Goal: Task Accomplishment & Management: Complete application form

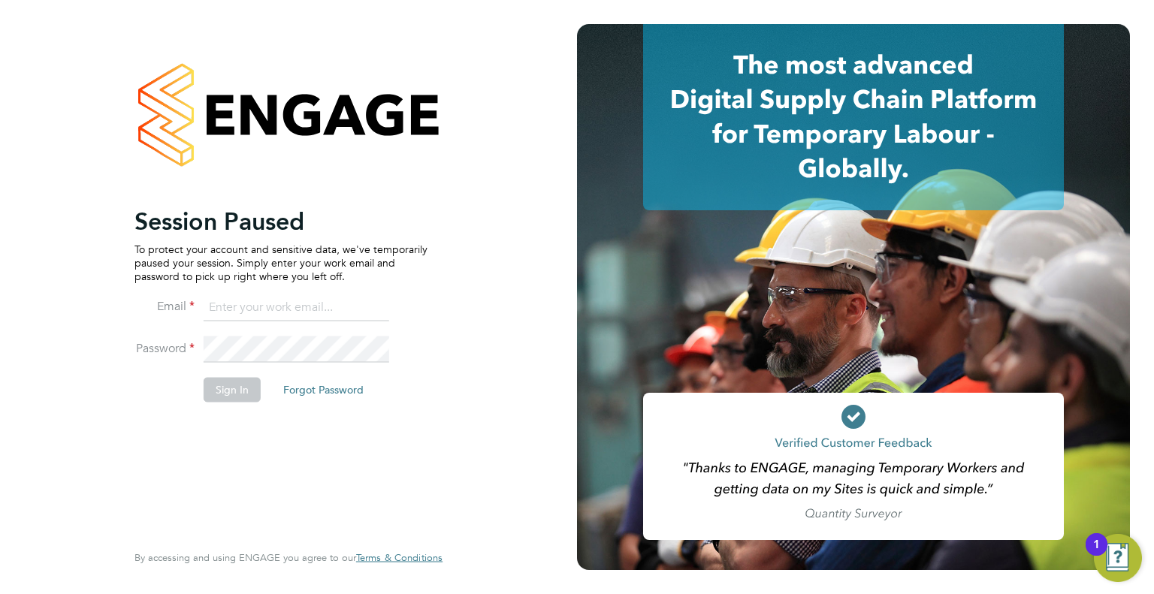
type input "[PERSON_NAME][EMAIL_ADDRESS][DOMAIN_NAME]"
click at [226, 414] on li "Sign In Forgot Password" at bounding box center [281, 397] width 293 height 39
click at [220, 394] on button "Sign In" at bounding box center [232, 390] width 57 height 24
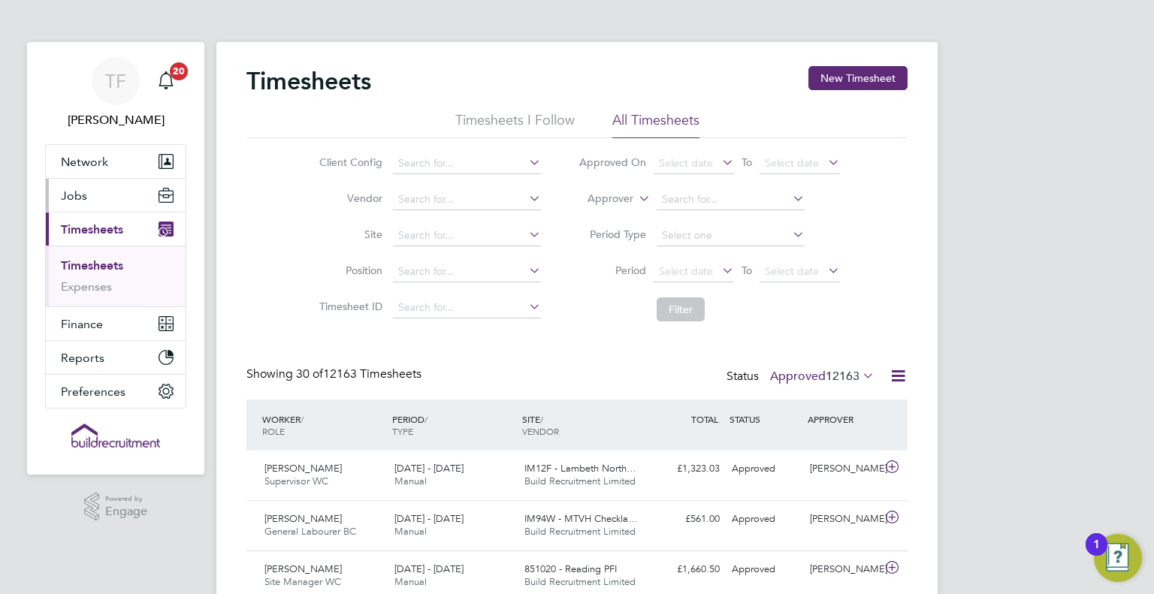
click at [83, 204] on button "Jobs" at bounding box center [116, 195] width 140 height 33
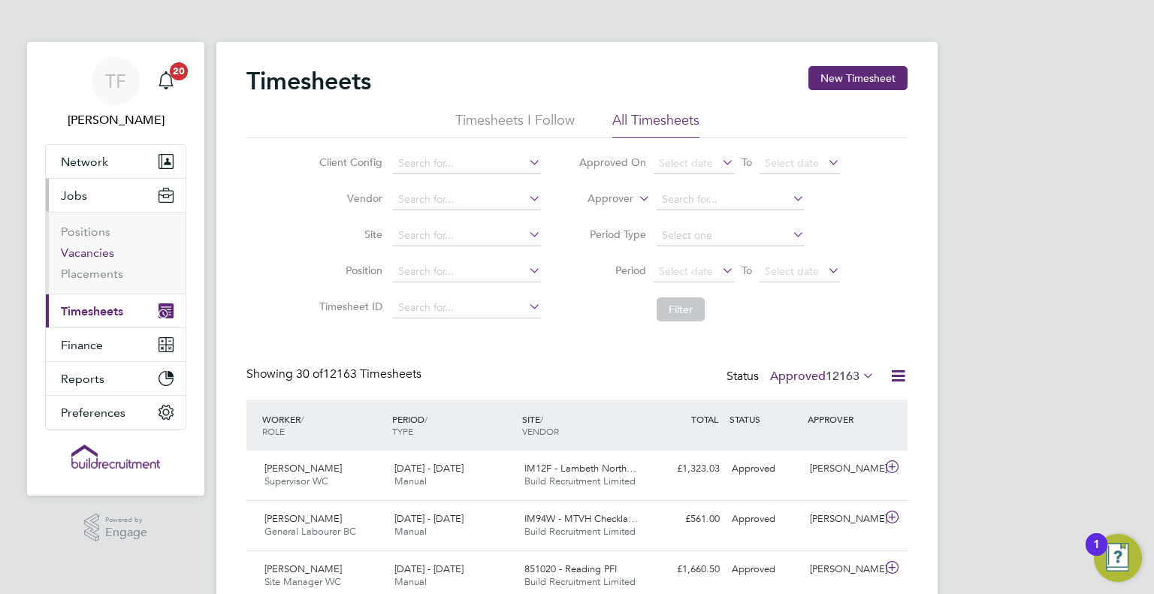
click at [92, 258] on link "Vacancies" at bounding box center [87, 253] width 53 height 14
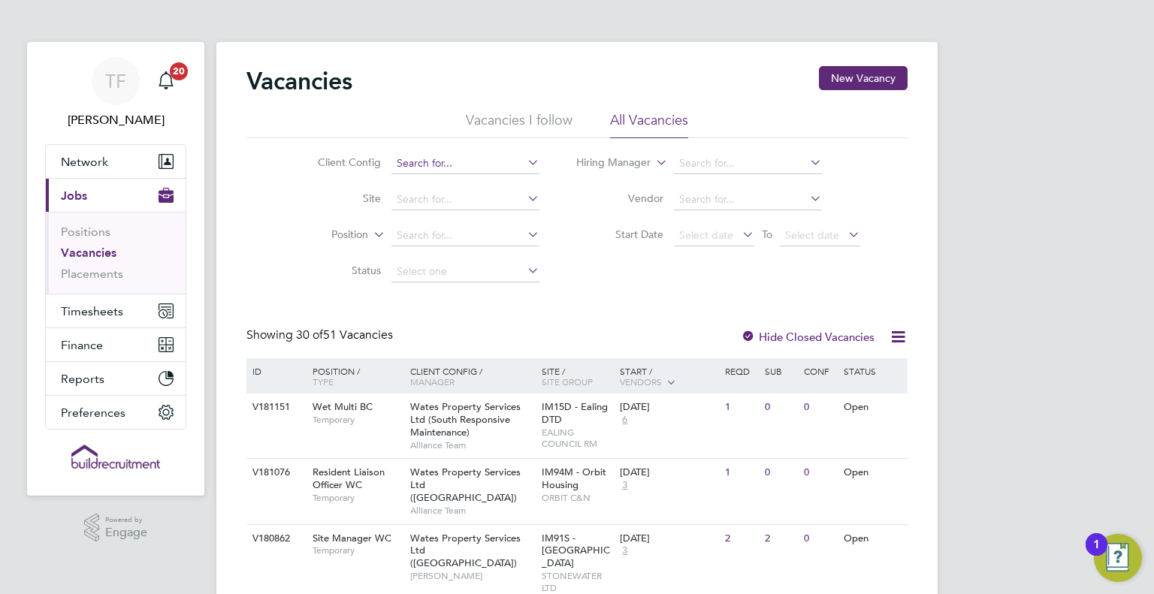
click at [488, 165] on input at bounding box center [465, 163] width 148 height 21
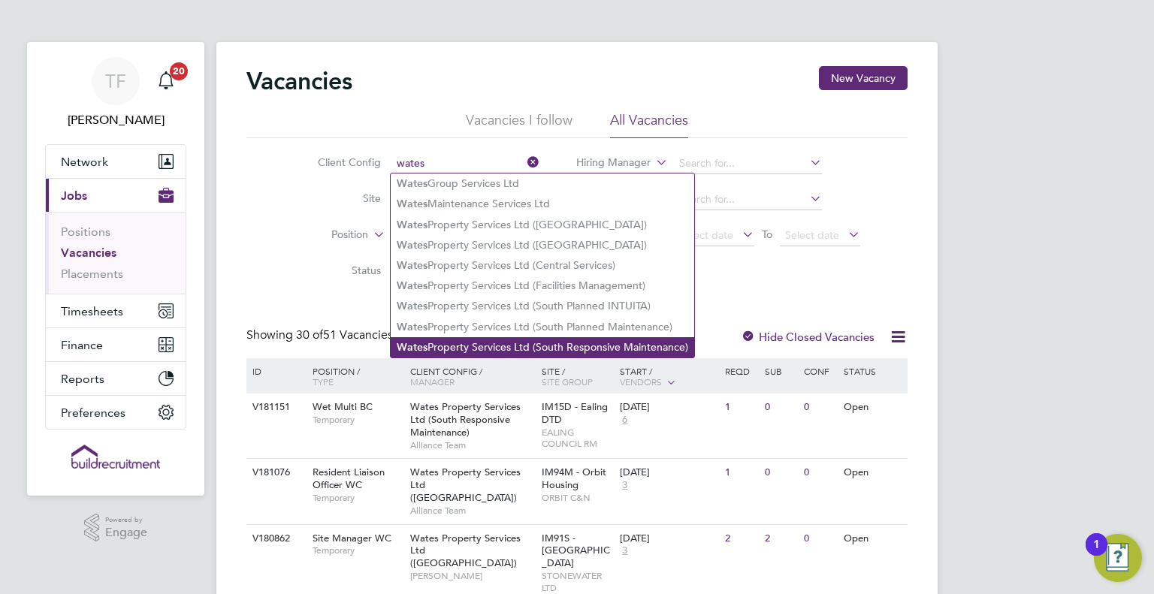
click at [457, 343] on li "Wates Property Services Ltd (South Responsive Maintenance)" at bounding box center [543, 347] width 304 height 20
type input "Wates Property Services Ltd (South Responsive Maintenance)"
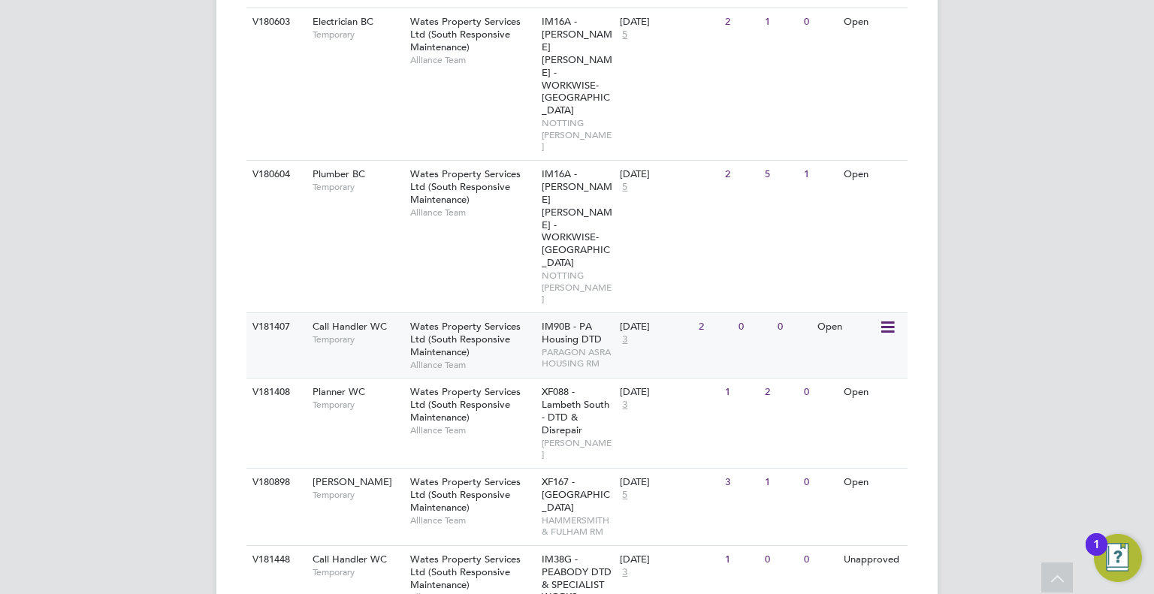
scroll to position [862, 0]
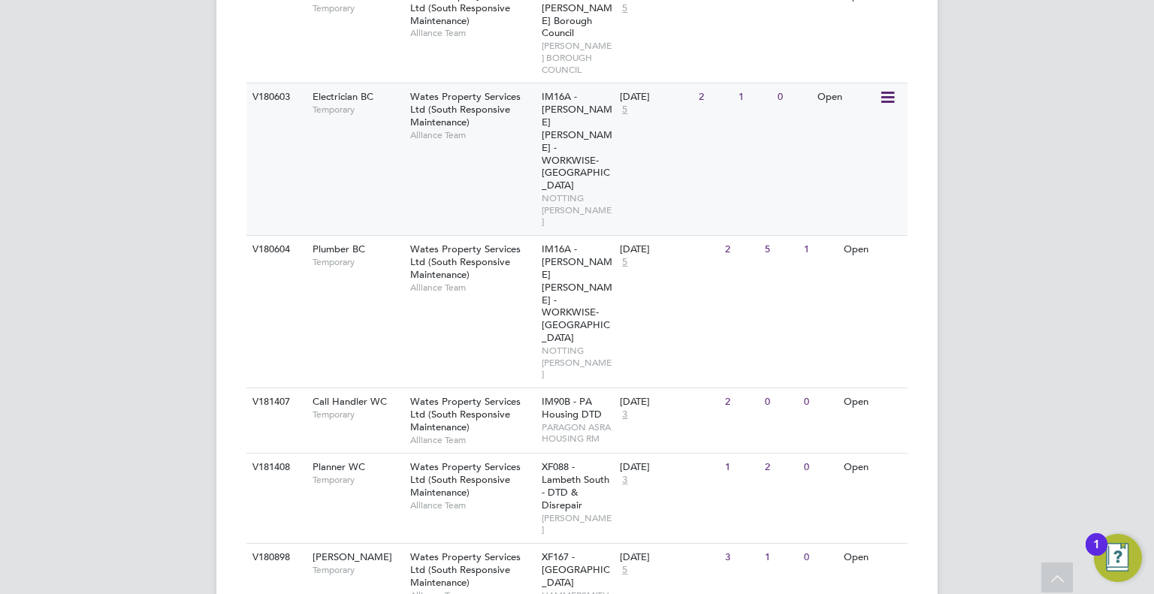
click at [473, 83] on div "Wates Property Services Ltd (South Responsive Maintenance) Alliance Team" at bounding box center [472, 115] width 131 height 65
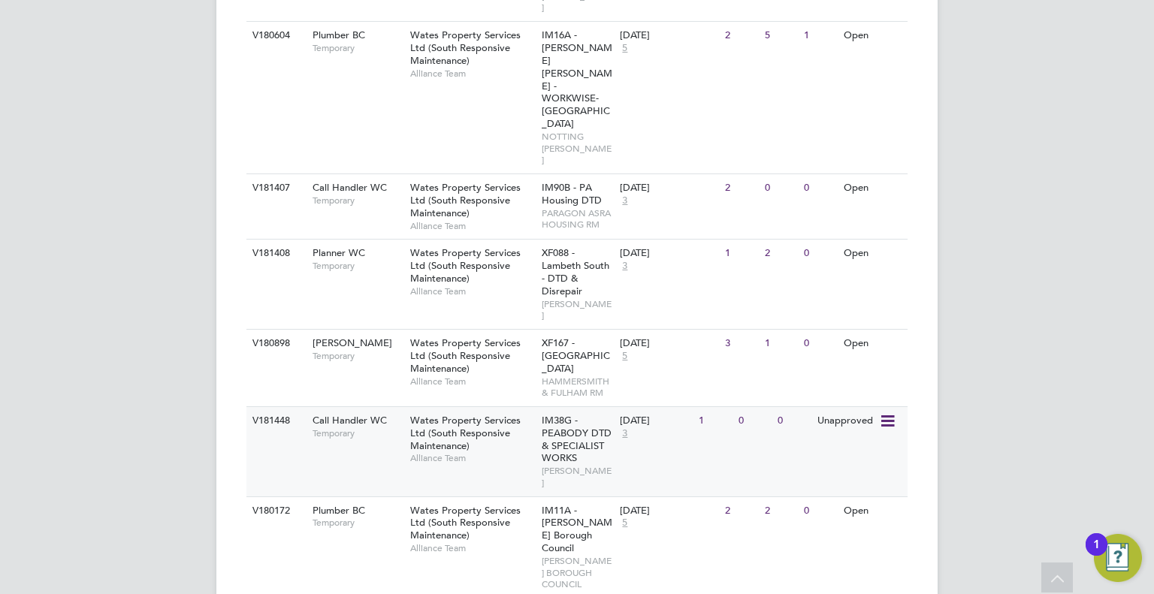
scroll to position [1162, 0]
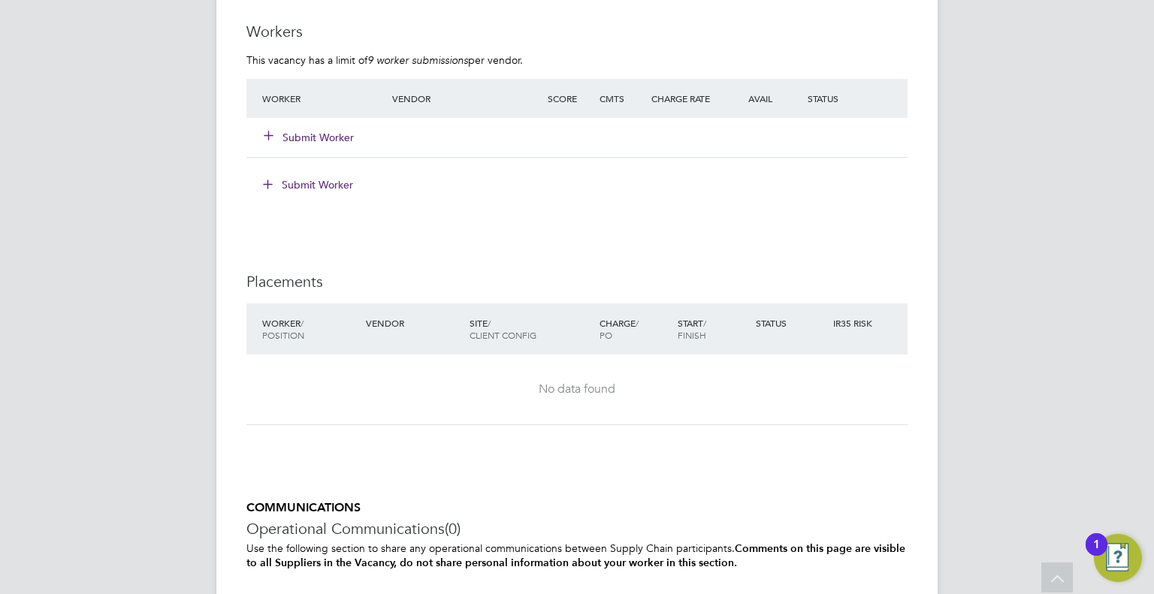
scroll to position [1277, 0]
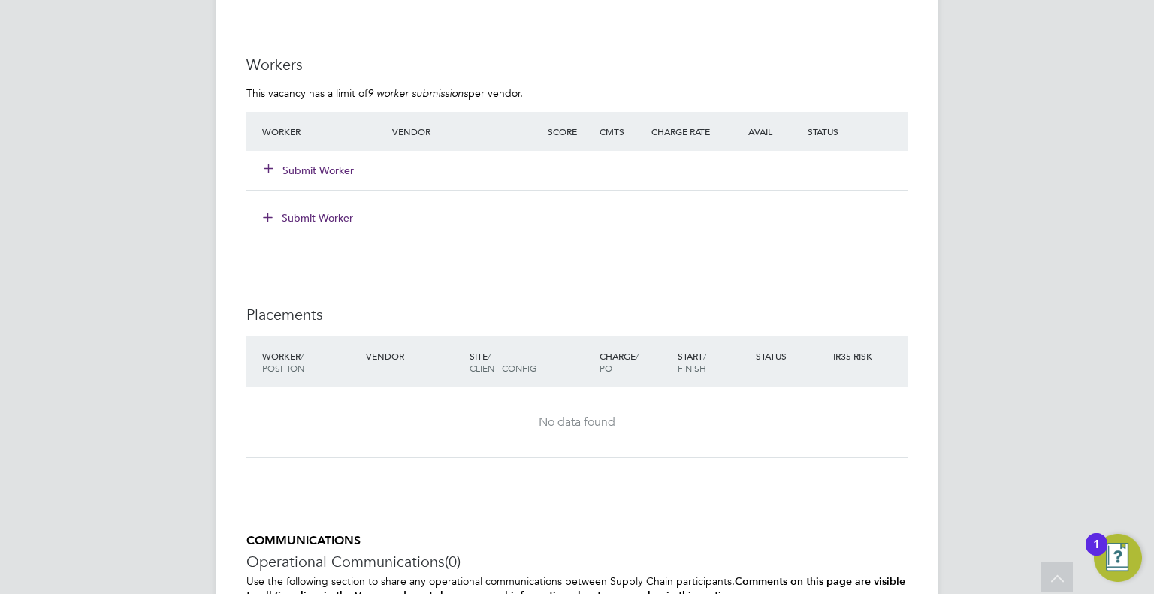
click at [317, 153] on div "Submit Worker" at bounding box center [576, 170] width 661 height 39
click at [313, 168] on button "Submit Worker" at bounding box center [310, 170] width 90 height 15
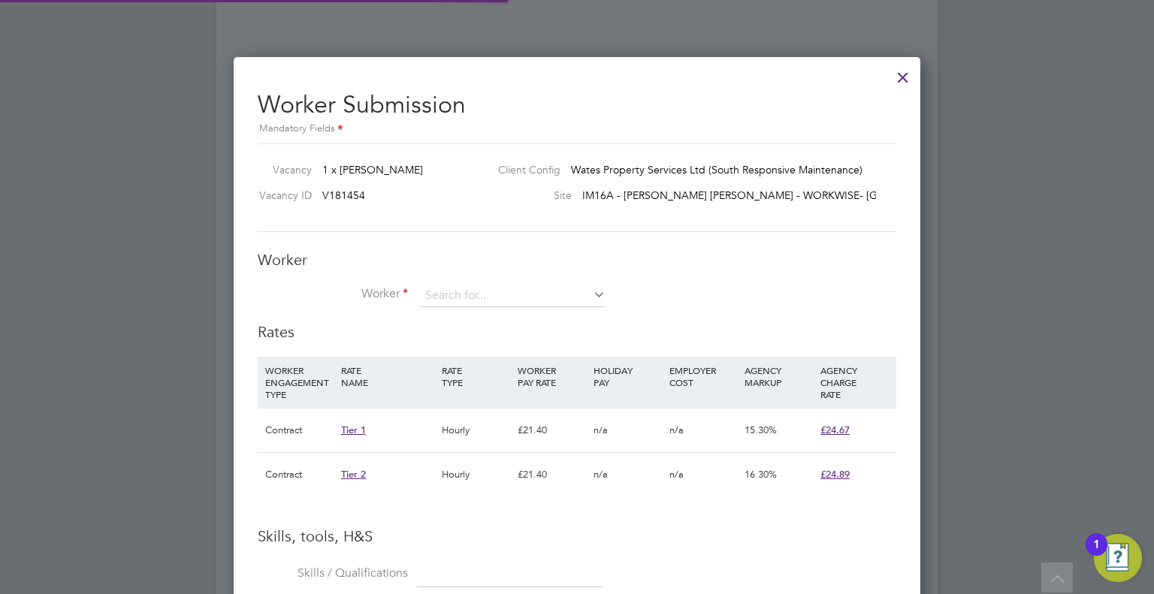
scroll to position [22, 391]
click at [534, 291] on input at bounding box center [513, 296] width 186 height 23
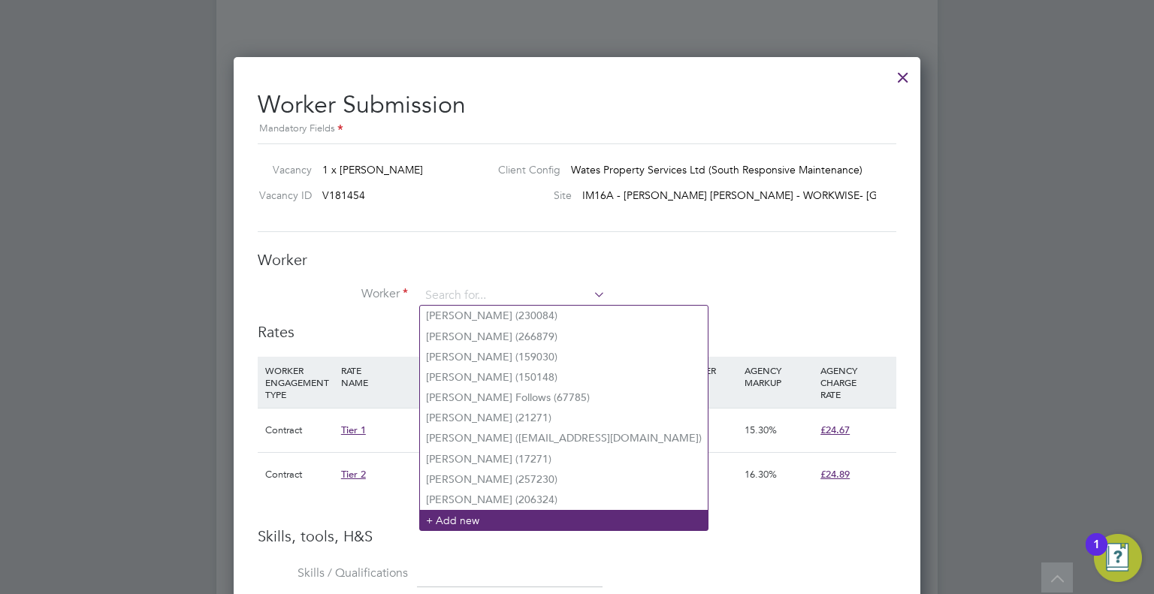
click at [477, 520] on li "+ Add new" at bounding box center [564, 520] width 288 height 20
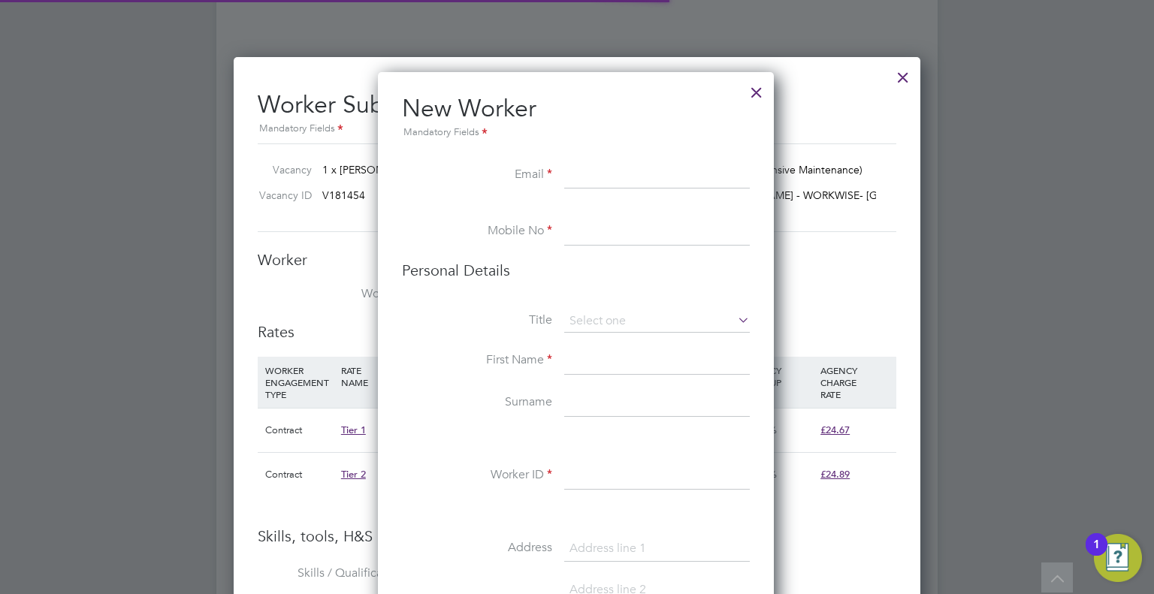
scroll to position [1265, 398]
paste input "Ascherstraughan89@gmail.com"
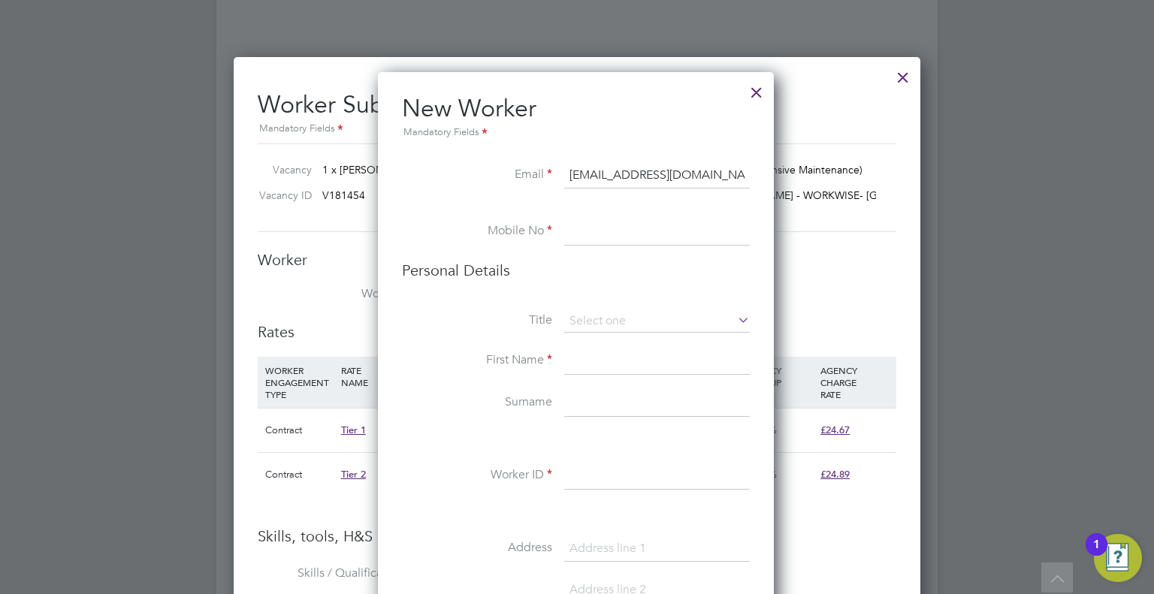
type input "Ascherstraughan89@gmail.com"
drag, startPoint x: 643, startPoint y: 233, endPoint x: 631, endPoint y: 221, distance: 17.0
click at [643, 233] on input at bounding box center [657, 232] width 186 height 27
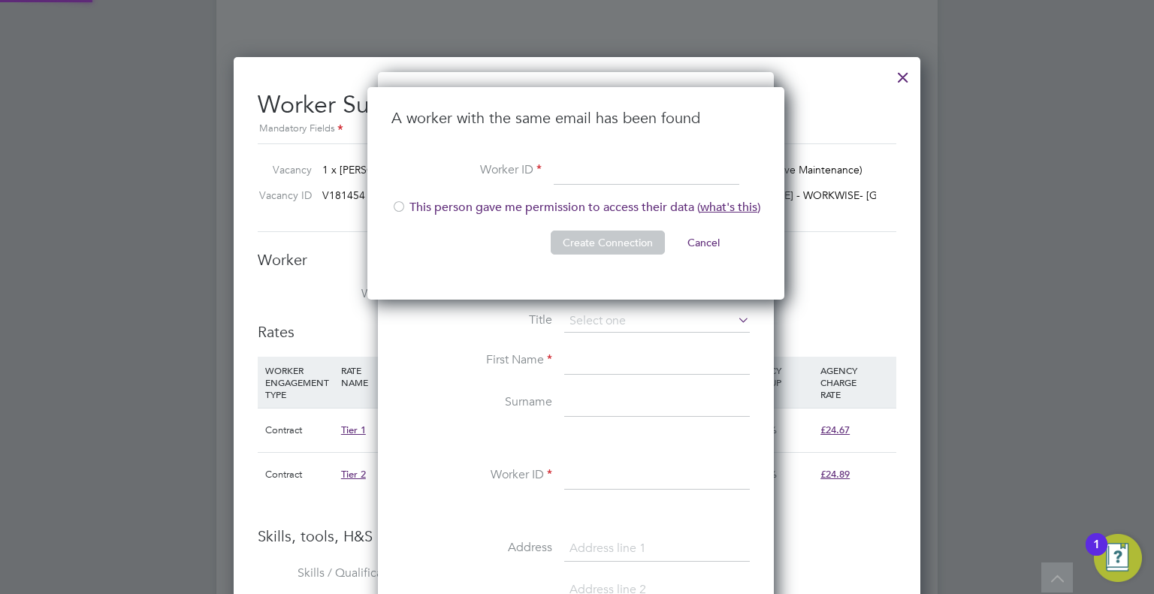
scroll to position [213, 419]
paste input "310596"
type input "310596"
click at [394, 214] on div at bounding box center [398, 208] width 15 height 15
click at [583, 242] on button "Create Connection" at bounding box center [608, 243] width 114 height 24
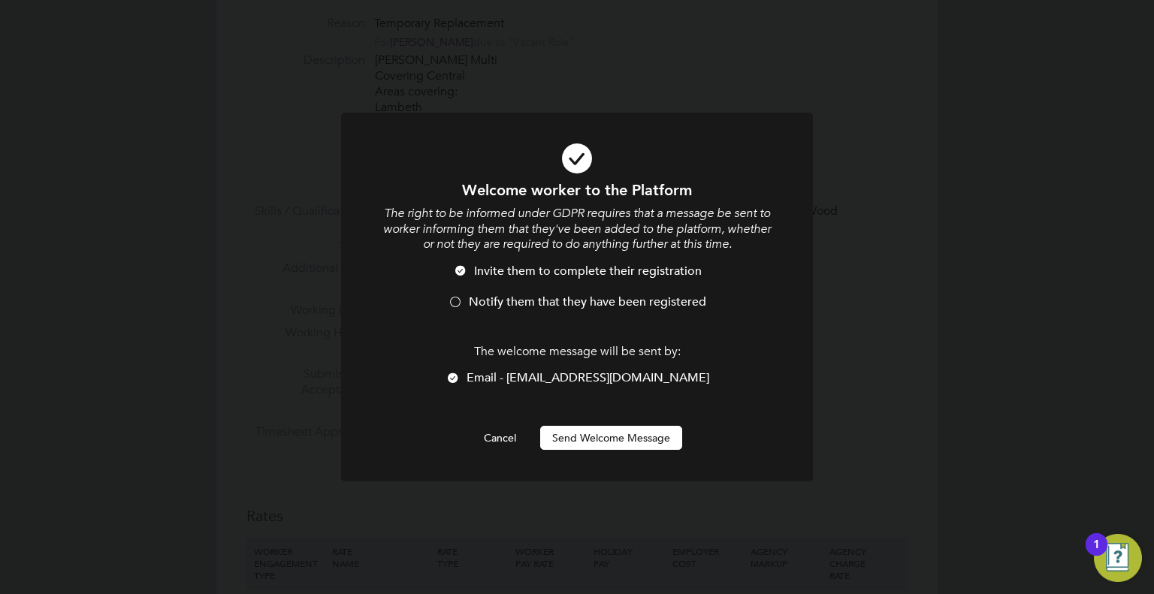
click at [452, 305] on div at bounding box center [455, 303] width 15 height 15
click at [643, 444] on button "Send Welcome Message" at bounding box center [611, 438] width 142 height 24
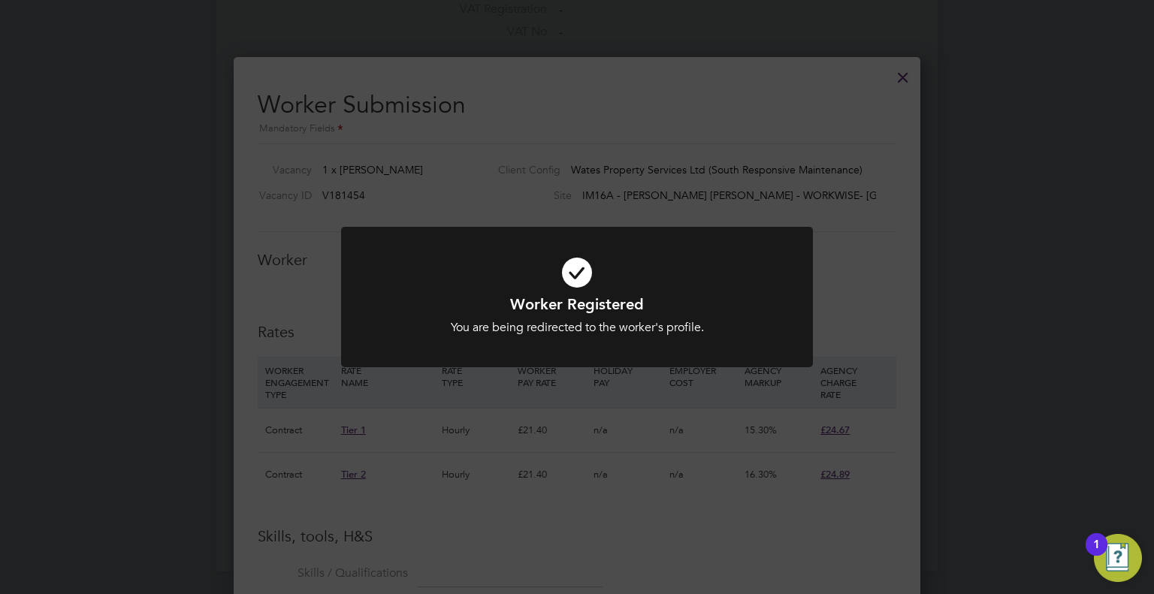
click at [627, 144] on div "Worker Registered You are being redirected to the worker's profile. Cancel Okay" at bounding box center [577, 297] width 1154 height 594
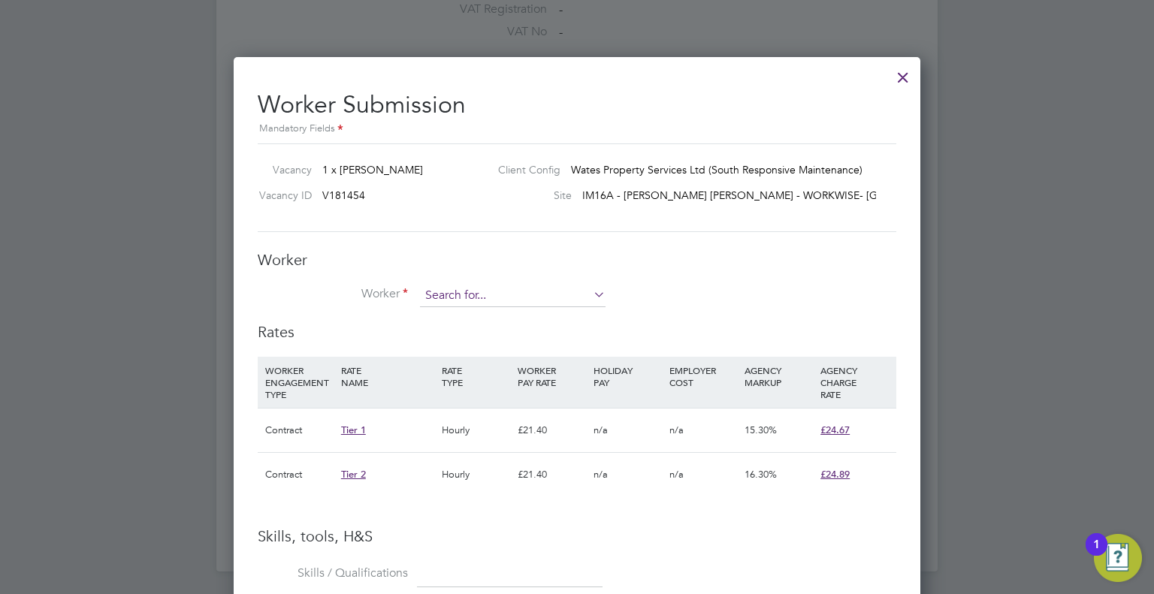
click at [513, 300] on input at bounding box center [513, 296] width 186 height 23
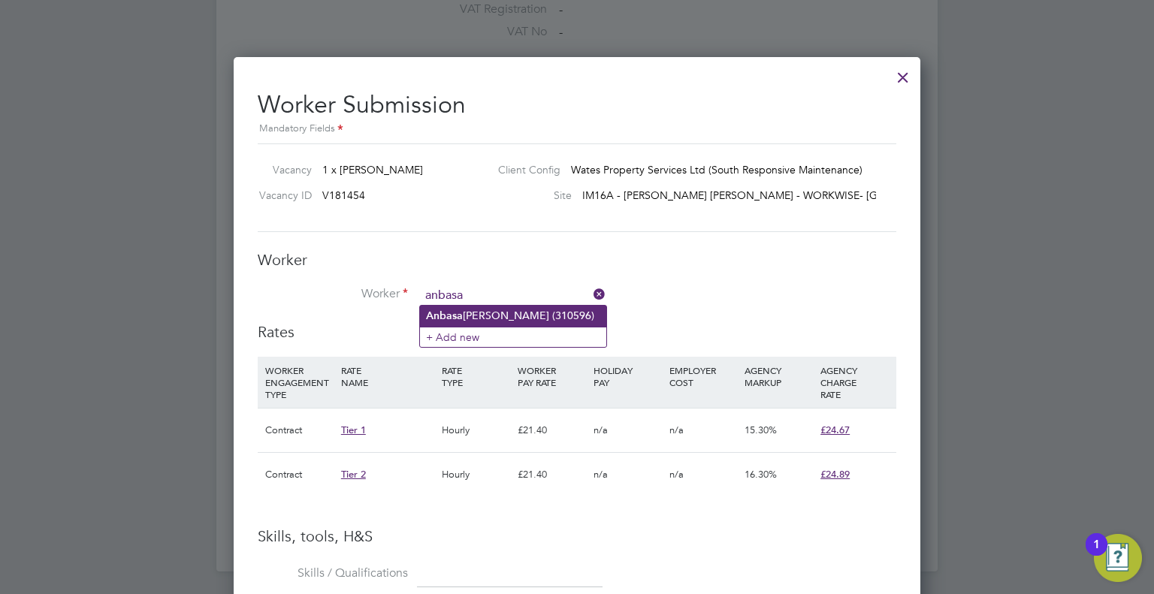
click at [524, 313] on li "Anbasa Straughan (310596)" at bounding box center [513, 316] width 186 height 20
type input "Anbasa Straughan (310596)"
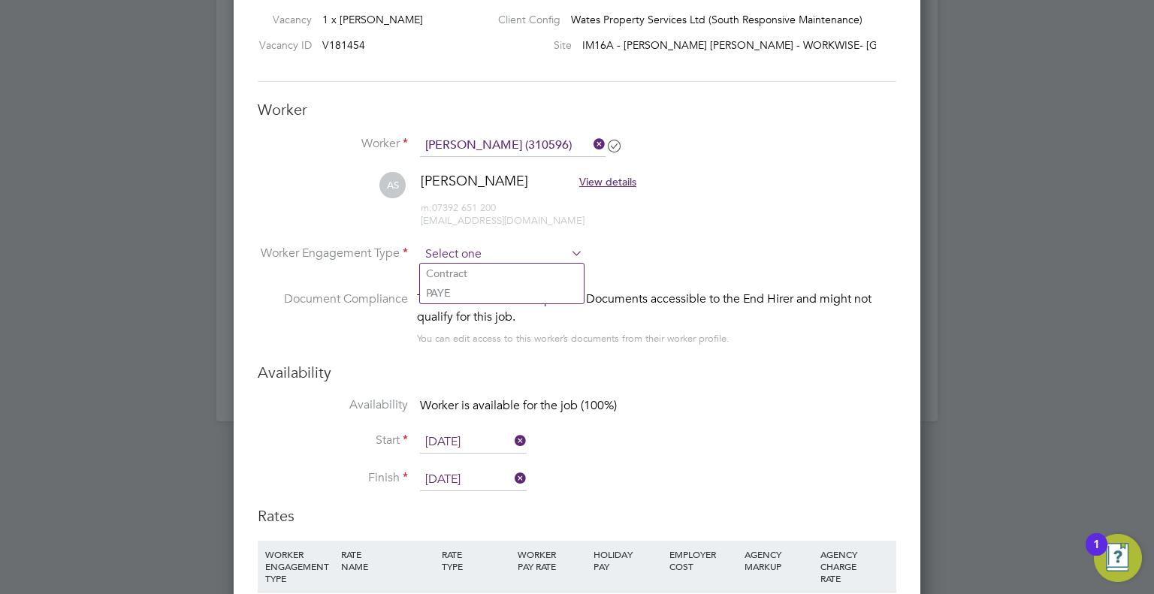
click at [501, 251] on input at bounding box center [501, 254] width 163 height 23
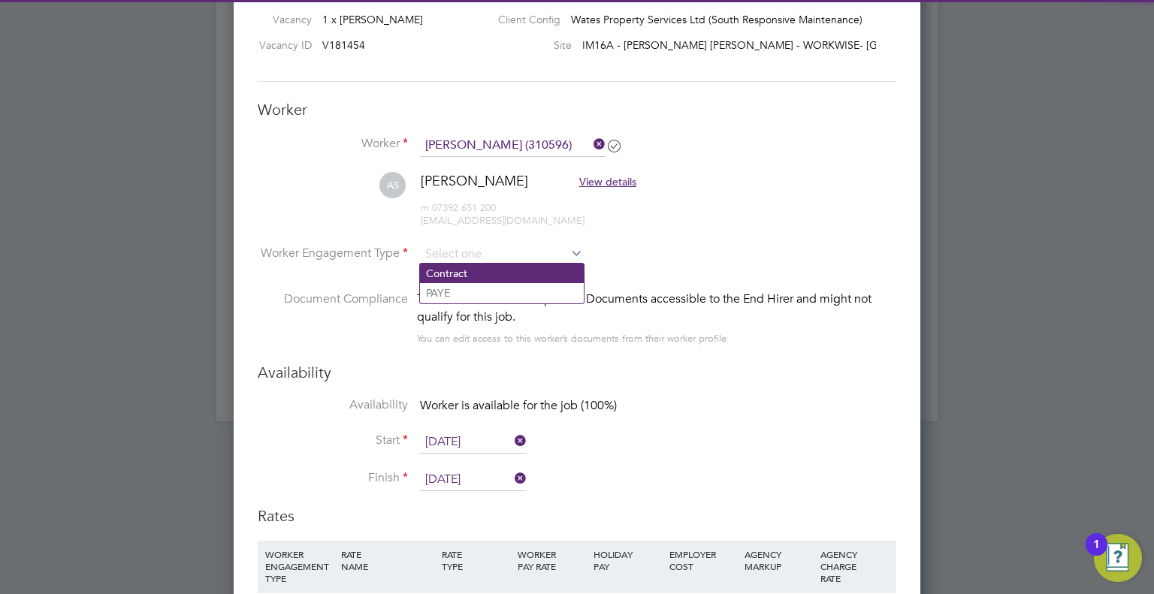
click at [485, 275] on li "Contract" at bounding box center [502, 274] width 164 height 20
type input "Contract"
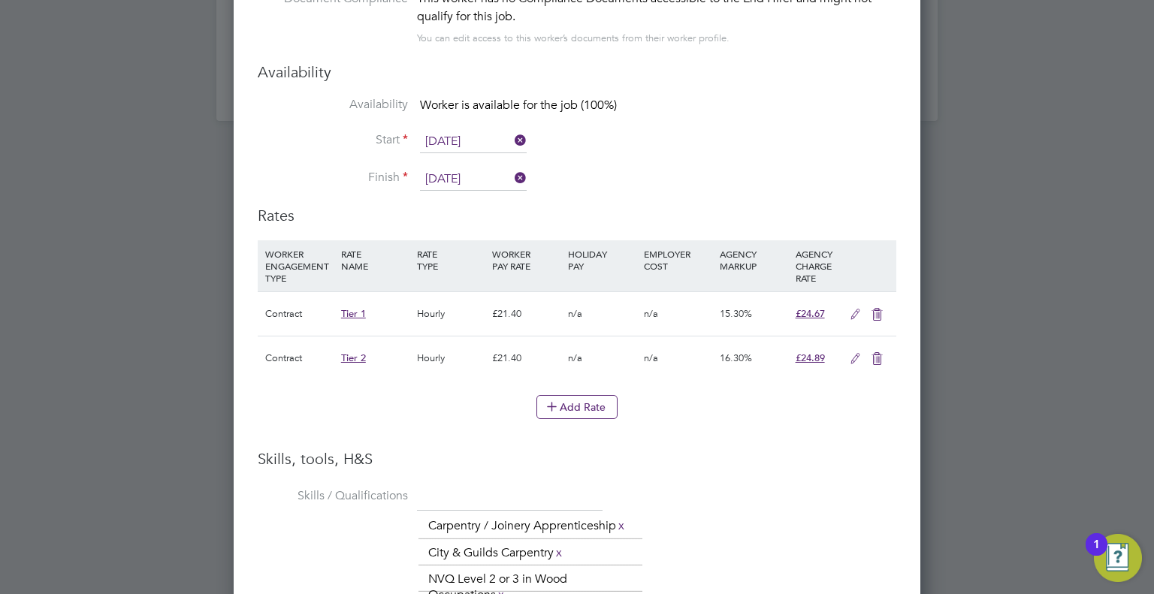
click at [883, 353] on icon at bounding box center [877, 359] width 19 height 12
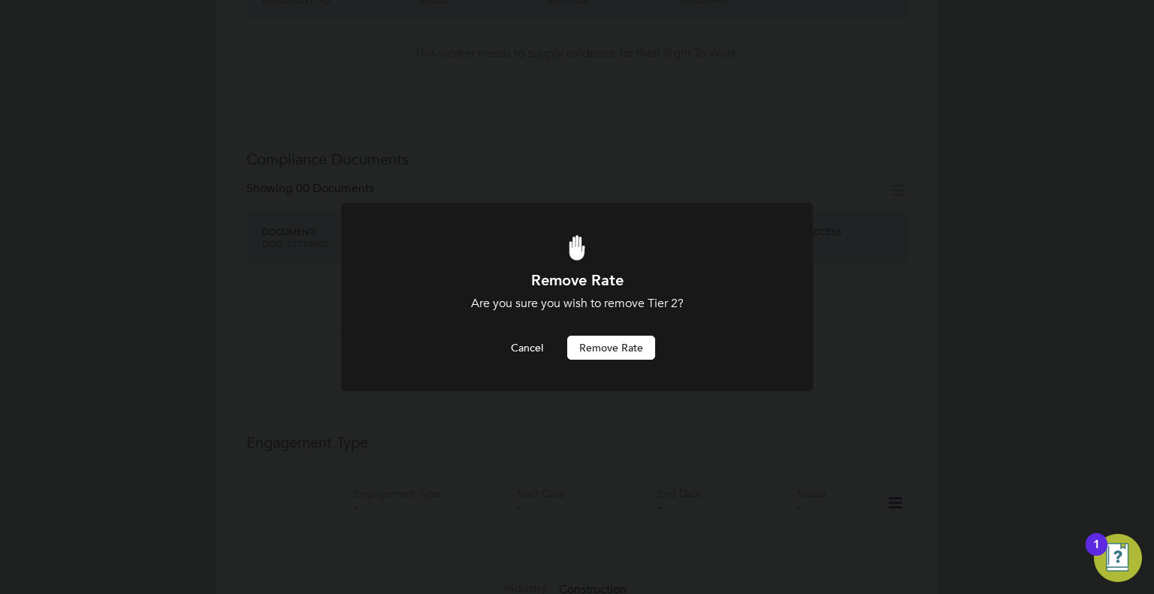
click at [603, 342] on button "Remove rate" at bounding box center [611, 348] width 88 height 24
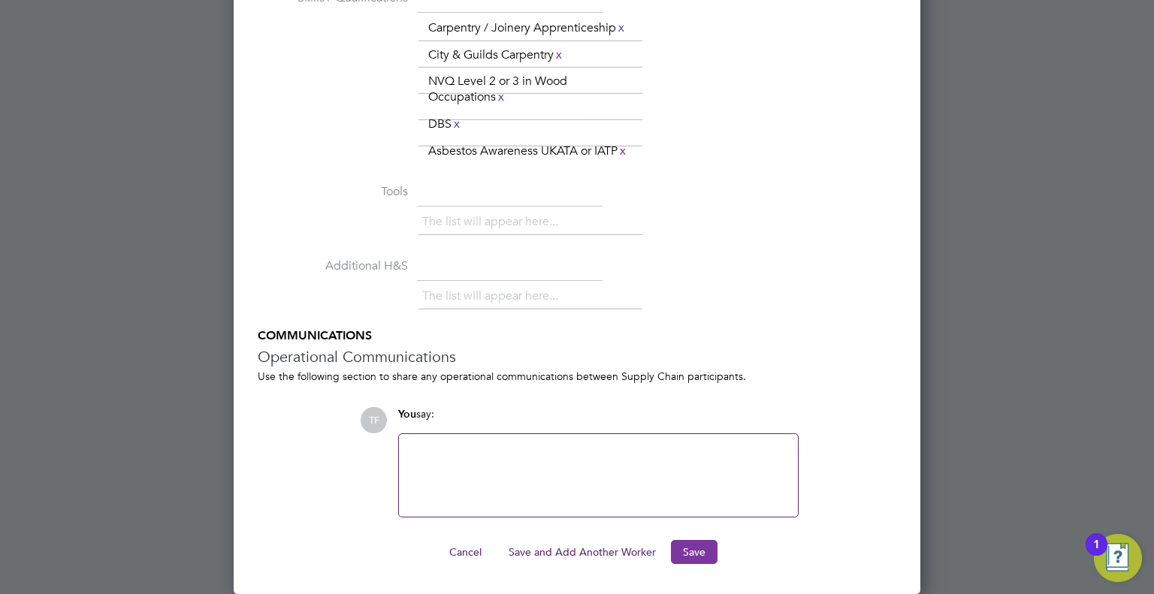
click at [681, 546] on button "Save" at bounding box center [694, 552] width 47 height 24
